Goal: Task Accomplishment & Management: Manage account settings

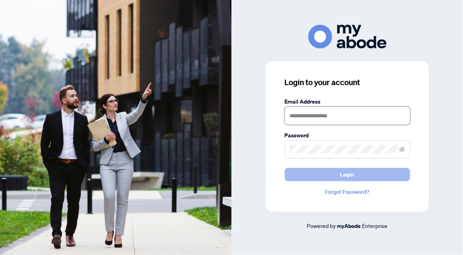
type input "**********"
click at [347, 173] on span "Login" at bounding box center [347, 174] width 14 height 13
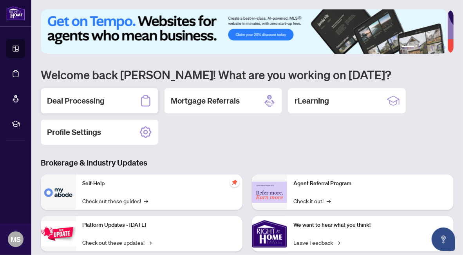
click at [97, 100] on h2 "Deal Processing" at bounding box center [76, 100] width 58 height 11
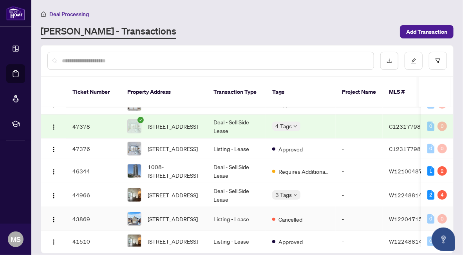
scroll to position [157, 0]
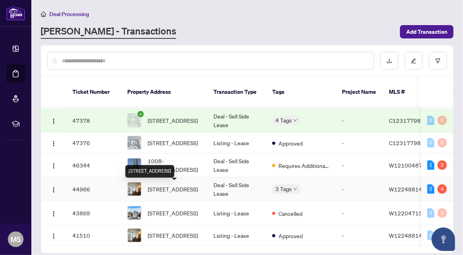
click at [197, 190] on span "[STREET_ADDRESS]" at bounding box center [173, 188] width 50 height 9
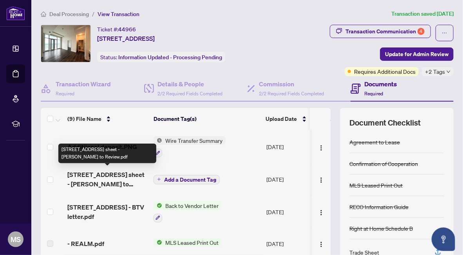
click at [129, 177] on span "[STREET_ADDRESS] sheet - [PERSON_NAME] to Review.pdf" at bounding box center [107, 179] width 80 height 19
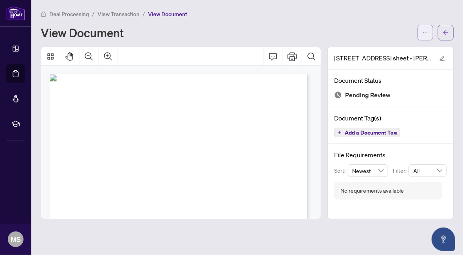
click at [426, 37] on span "button" at bounding box center [425, 32] width 5 height 13
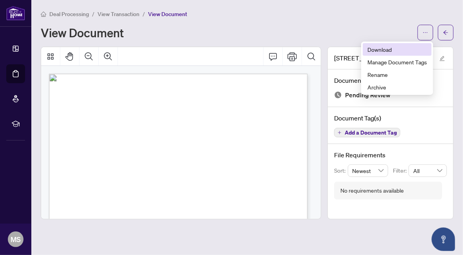
click at [387, 51] on span "Download" at bounding box center [397, 49] width 60 height 9
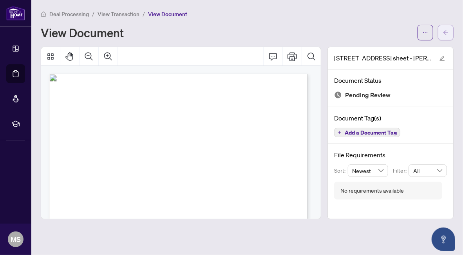
click at [447, 31] on icon "arrow-left" at bounding box center [445, 32] width 5 height 5
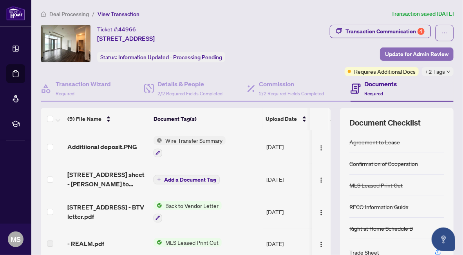
click at [396, 53] on span "Update for Admin Review" at bounding box center [416, 54] width 63 height 13
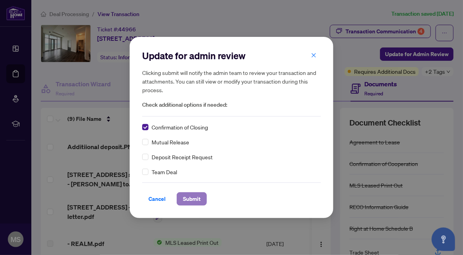
click at [195, 199] on span "Submit" at bounding box center [192, 198] width 18 height 13
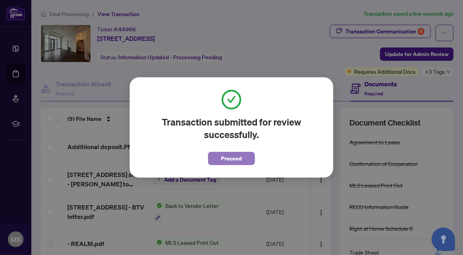
click at [238, 154] on span "Proceed" at bounding box center [231, 158] width 21 height 13
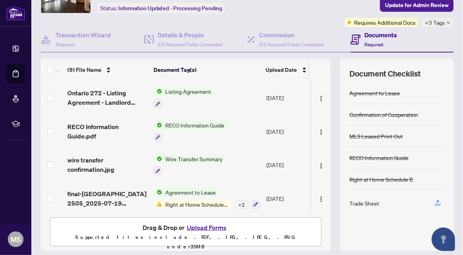
scroll to position [72, 0]
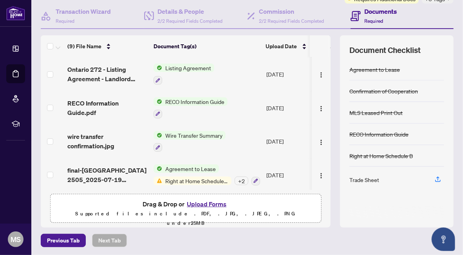
click at [207, 203] on button "Upload Forms" at bounding box center [206, 204] width 44 height 10
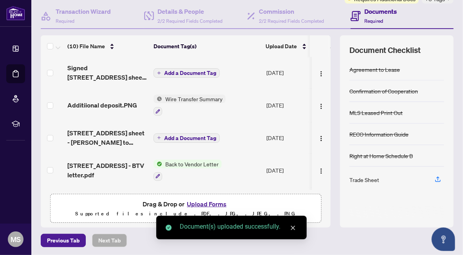
scroll to position [0, 0]
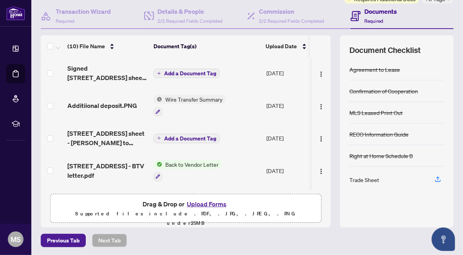
click at [166, 71] on span "Add a Document Tag" at bounding box center [190, 72] width 52 height 5
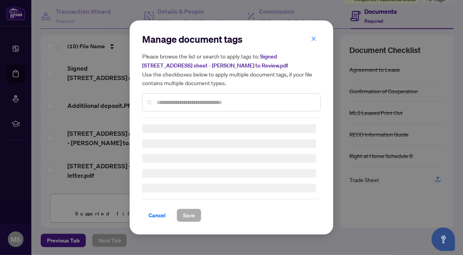
click at [190, 101] on div "Manage document tags Please browse the list or search to apply tags to: Signed …" at bounding box center [231, 75] width 179 height 85
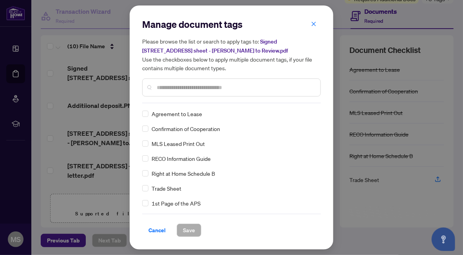
click at [193, 88] on input "text" at bounding box center [235, 87] width 157 height 9
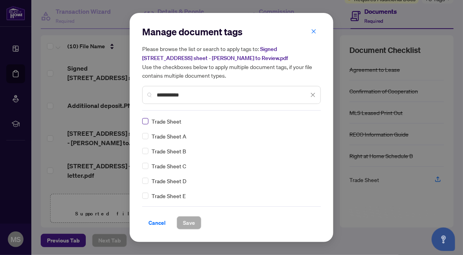
type input "**********"
click at [189, 225] on span "Save" at bounding box center [189, 222] width 12 height 13
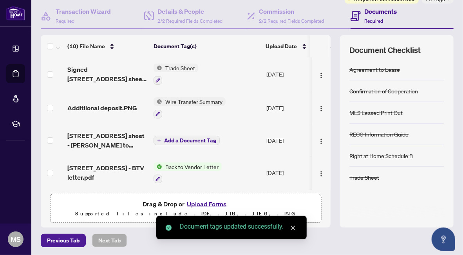
click at [191, 245] on main "Deal Processing / View Transaction Transaction saved a few seconds ago Ticket #…" at bounding box center [247, 127] width 432 height 255
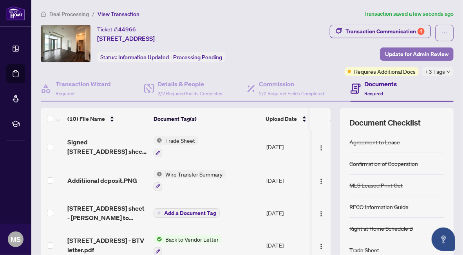
click at [393, 54] on span "Update for Admin Review" at bounding box center [416, 54] width 63 height 13
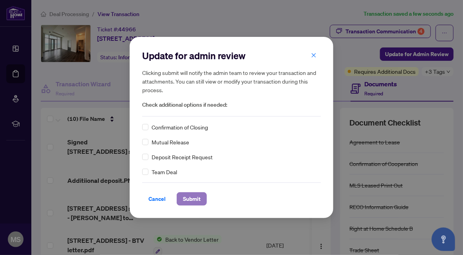
click at [195, 196] on span "Submit" at bounding box center [192, 198] width 18 height 13
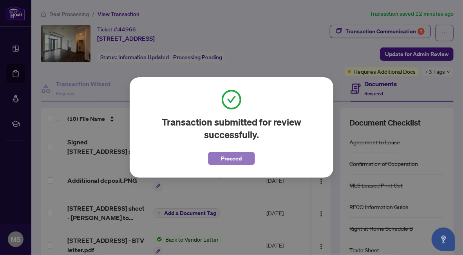
click at [232, 160] on span "Proceed" at bounding box center [231, 158] width 21 height 13
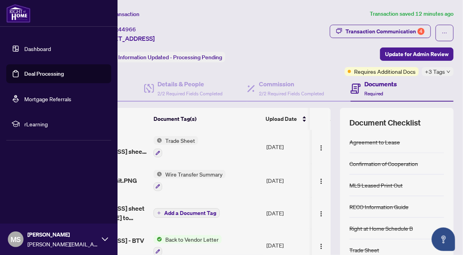
click at [37, 76] on link "Deal Processing" at bounding box center [44, 73] width 40 height 7
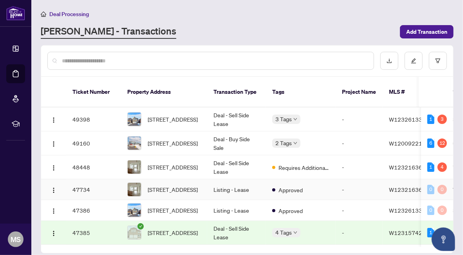
scroll to position [39, 0]
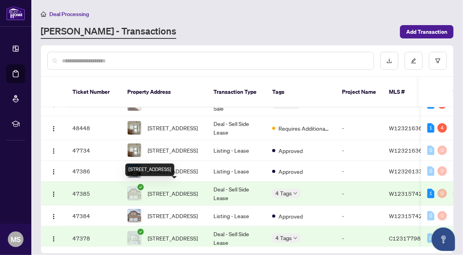
click at [166, 189] on span "[STREET_ADDRESS]" at bounding box center [173, 193] width 50 height 9
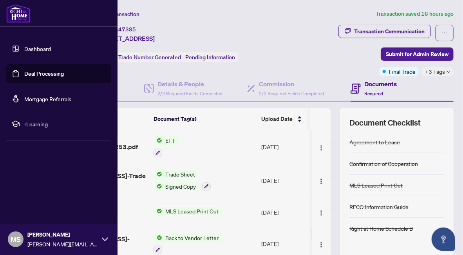
click at [33, 74] on link "Deal Processing" at bounding box center [44, 73] width 40 height 7
